Goal: Task Accomplishment & Management: Complete application form

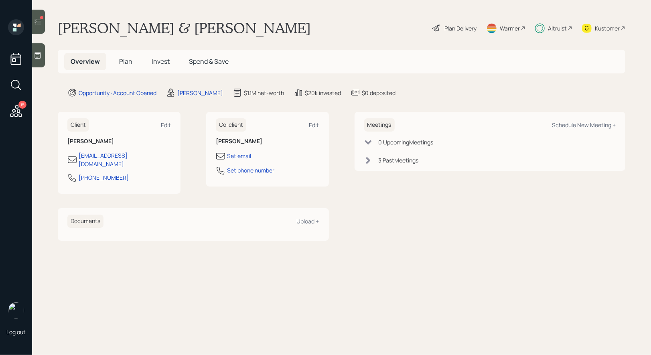
click at [38, 21] on icon at bounding box center [38, 22] width 8 height 8
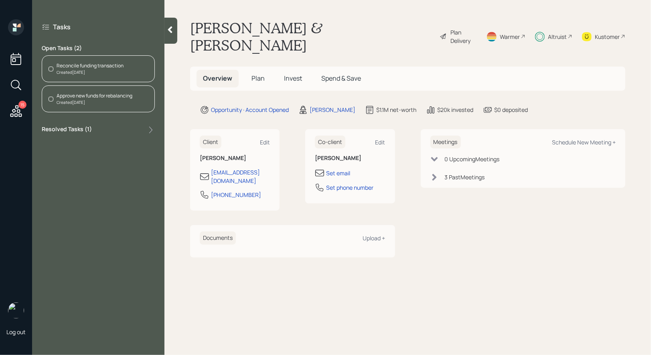
click at [78, 69] on div "Created [DATE]" at bounding box center [90, 72] width 67 height 6
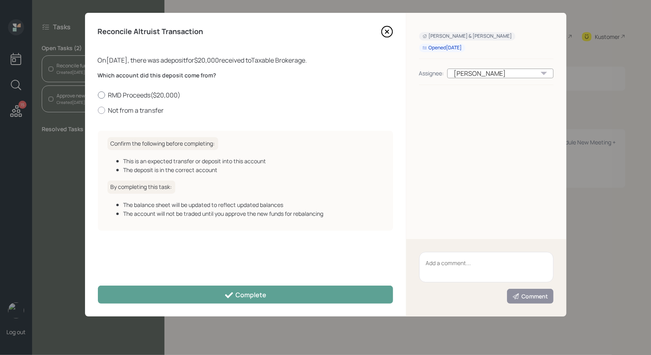
click at [102, 96] on div at bounding box center [101, 94] width 7 height 7
click at [98, 95] on input "RMD Proceeds ( $20,000 )" at bounding box center [97, 95] width 0 height 0
radio input "true"
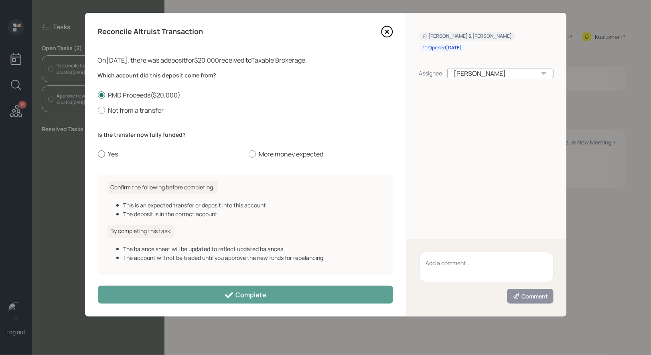
click at [101, 154] on div at bounding box center [101, 153] width 7 height 7
click at [98, 154] on input "Yes" at bounding box center [97, 154] width 0 height 0
radio input "true"
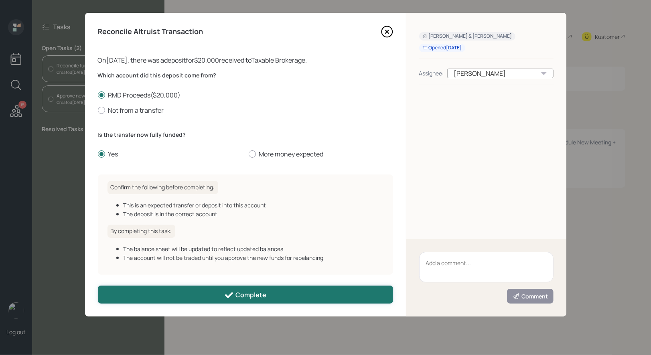
click at [165, 296] on button "Complete" at bounding box center [245, 294] width 295 height 18
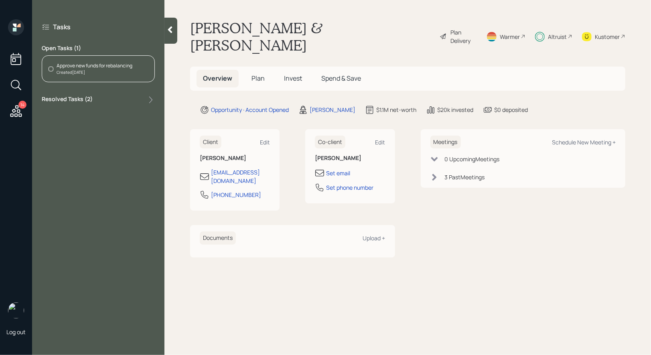
click at [83, 69] on div "Created Today" at bounding box center [95, 72] width 76 height 6
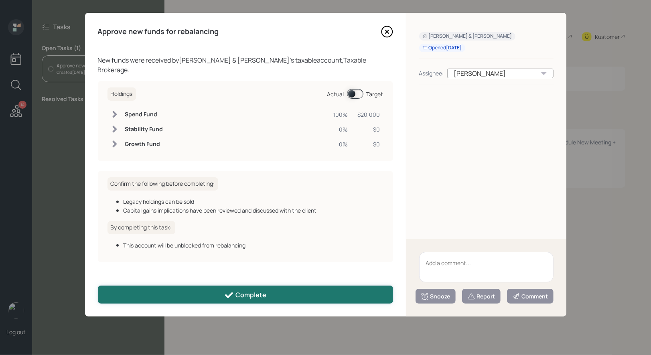
click at [209, 299] on button "Complete" at bounding box center [245, 294] width 295 height 18
